Goal: Task Accomplishment & Management: Manage account settings

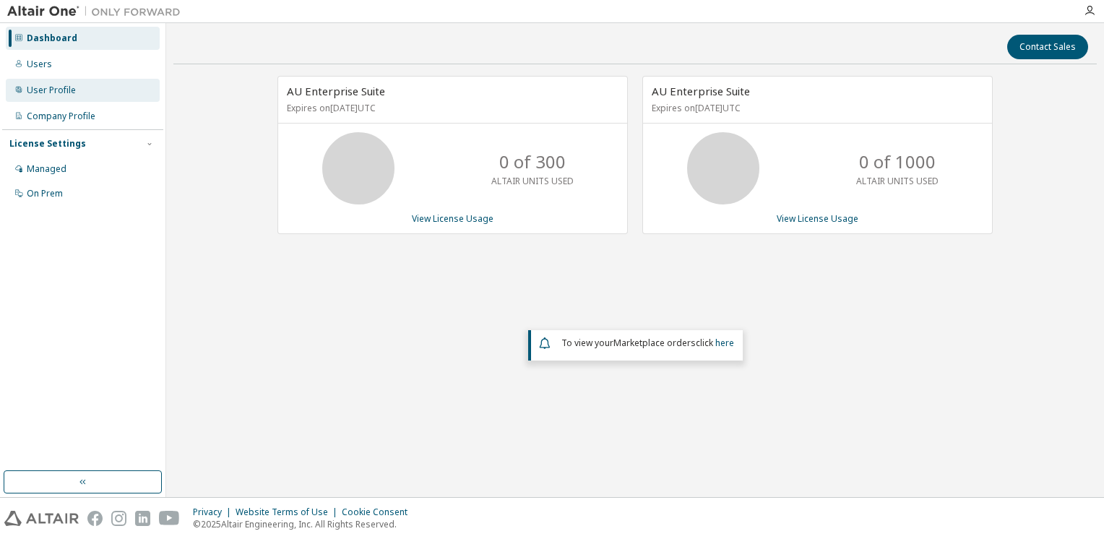
click at [35, 94] on div "User Profile" at bounding box center [51, 91] width 49 height 12
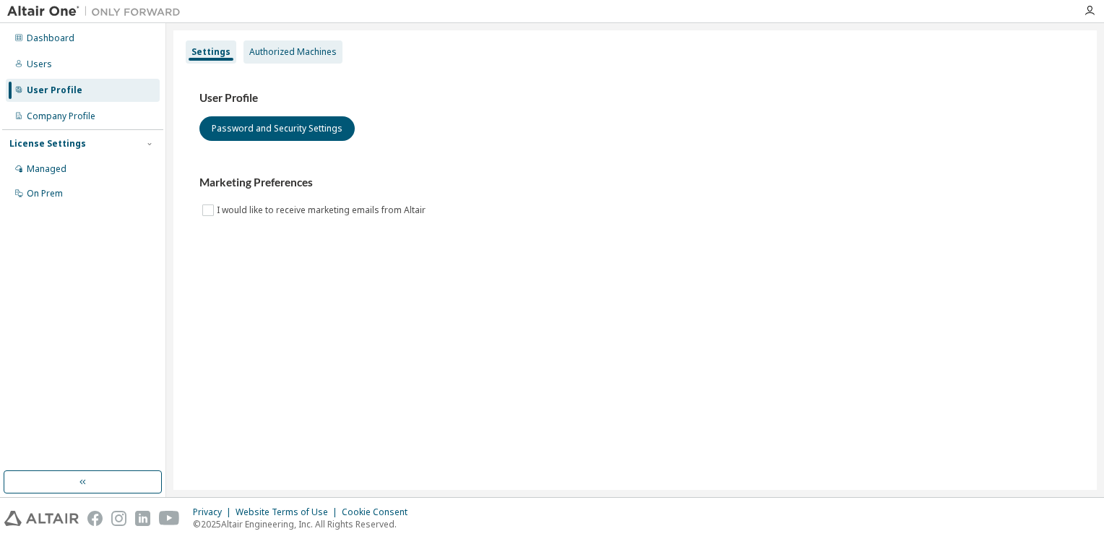
click at [306, 61] on div "Authorized Machines" at bounding box center [293, 51] width 99 height 23
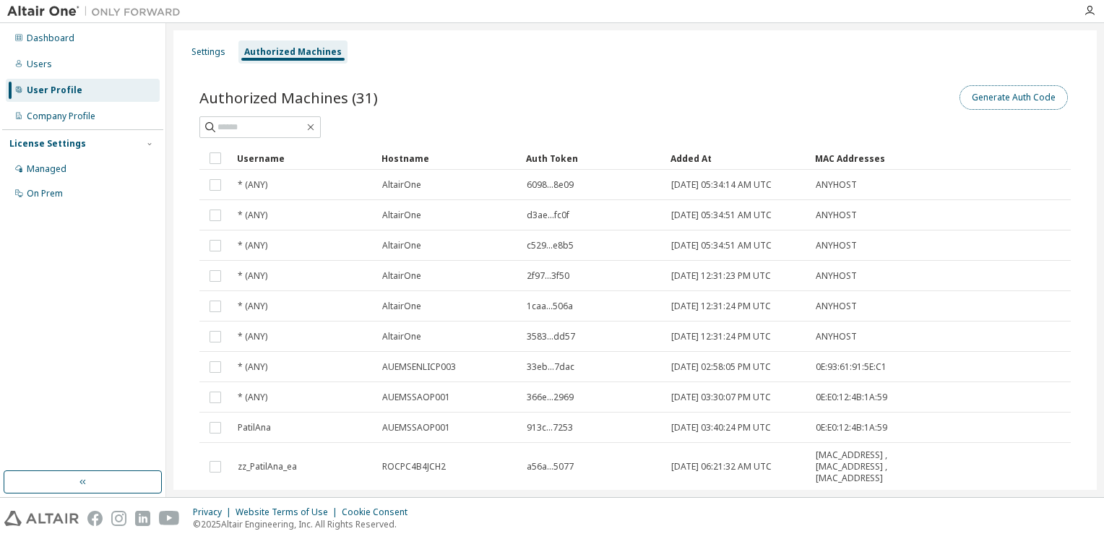
click at [1026, 91] on button "Generate Auth Code" at bounding box center [1014, 97] width 108 height 25
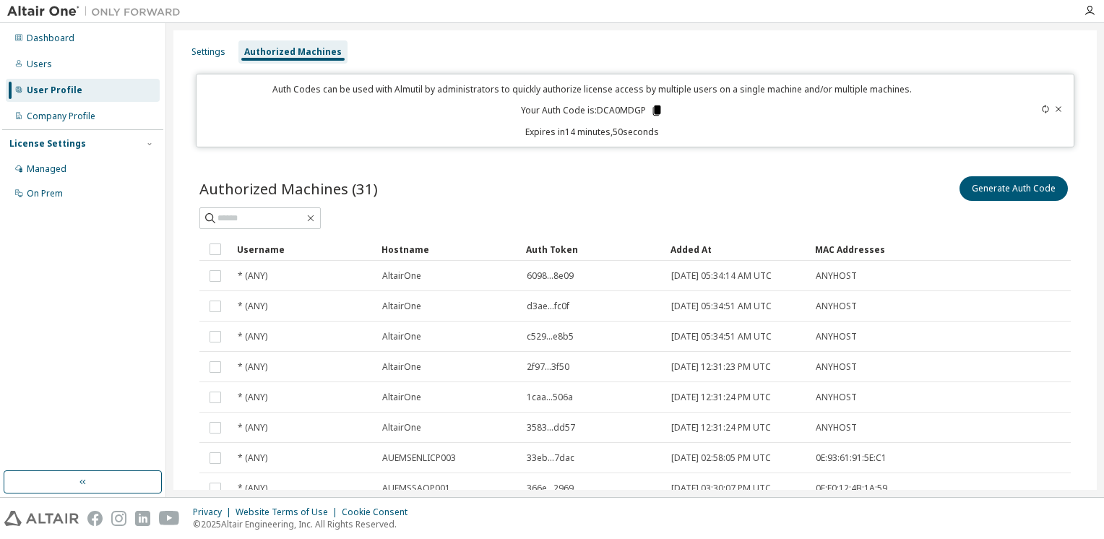
click at [656, 113] on icon at bounding box center [657, 111] width 8 height 10
